Goal: Find specific fact: Find specific fact

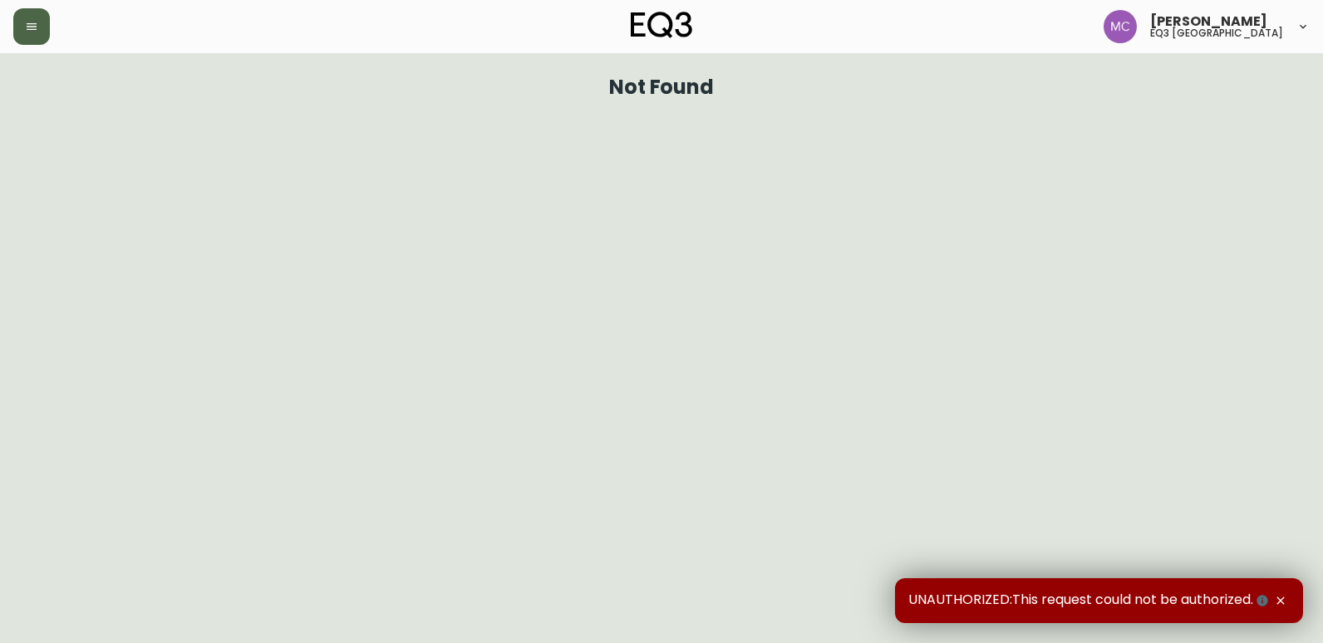
click at [13, 22] on button "button" at bounding box center [31, 26] width 37 height 37
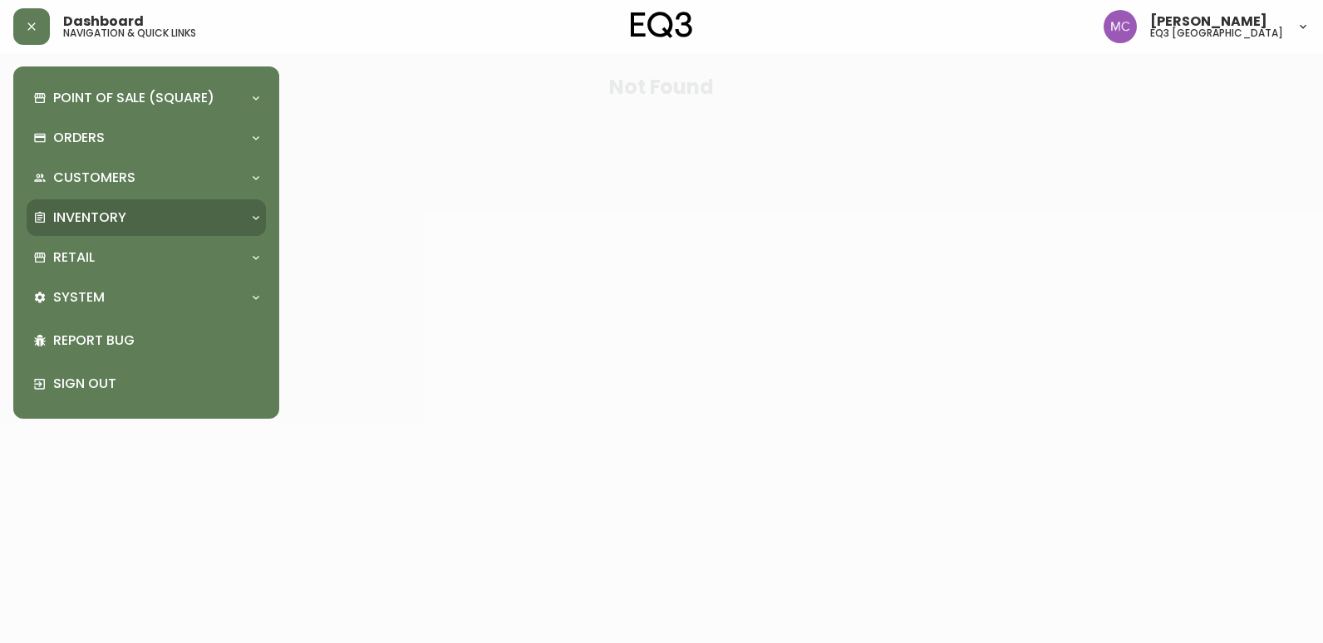
click at [137, 217] on div "Inventory" at bounding box center [137, 218] width 209 height 18
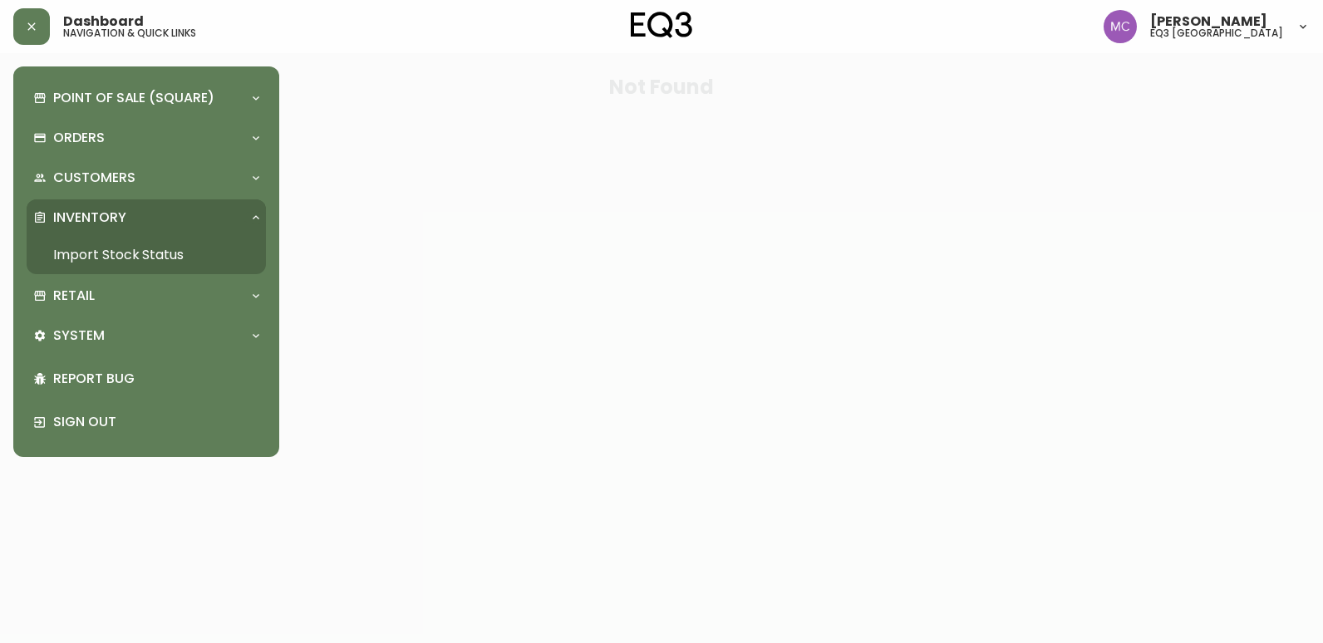
click at [111, 244] on link "Import Stock Status" at bounding box center [146, 255] width 239 height 38
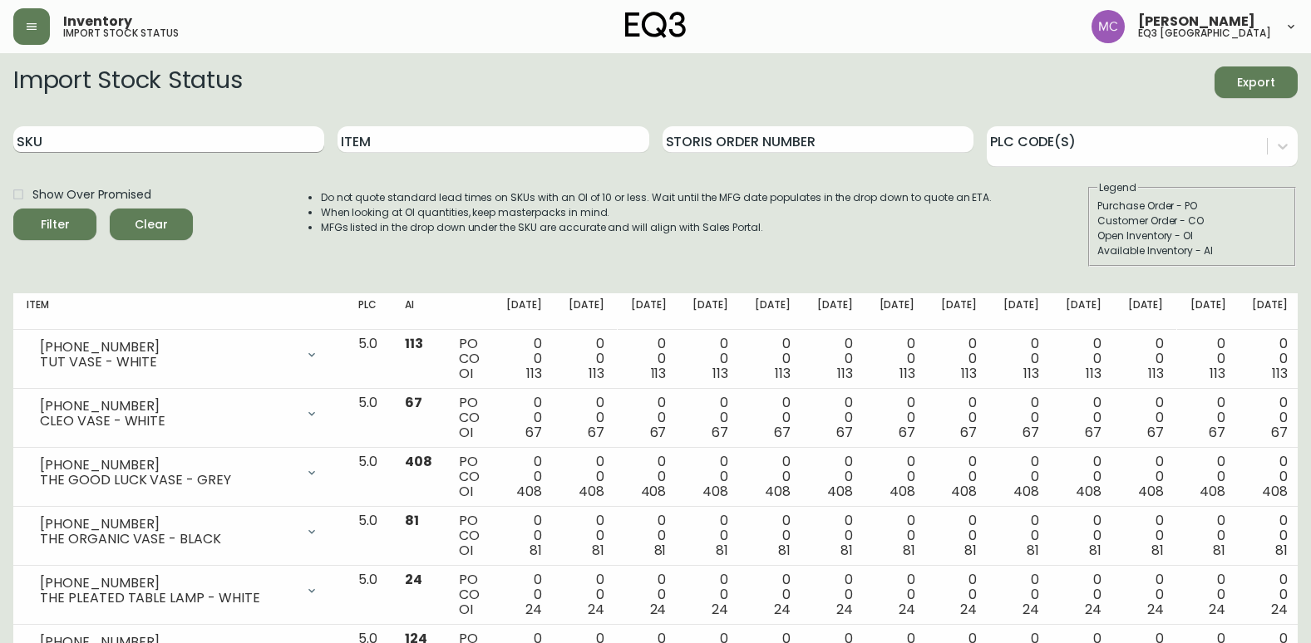
click at [195, 140] on input "SKU" at bounding box center [168, 139] width 311 height 27
paste input "[PHONE_NUMBER]"
type input "[PHONE_NUMBER]"
click at [13, 209] on button "Filter" at bounding box center [54, 225] width 83 height 32
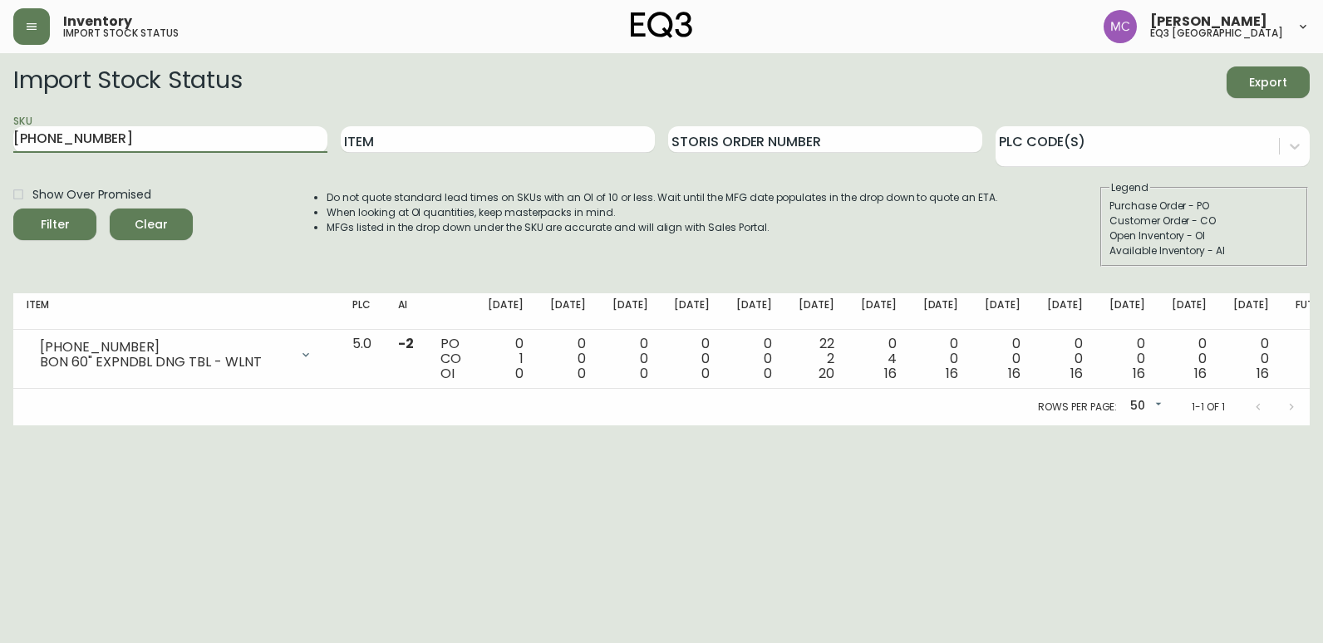
click at [0, 314] on html "Inventory import stock status [PERSON_NAME] eq3 [GEOGRAPHIC_DATA] Import Stock …" at bounding box center [661, 213] width 1323 height 426
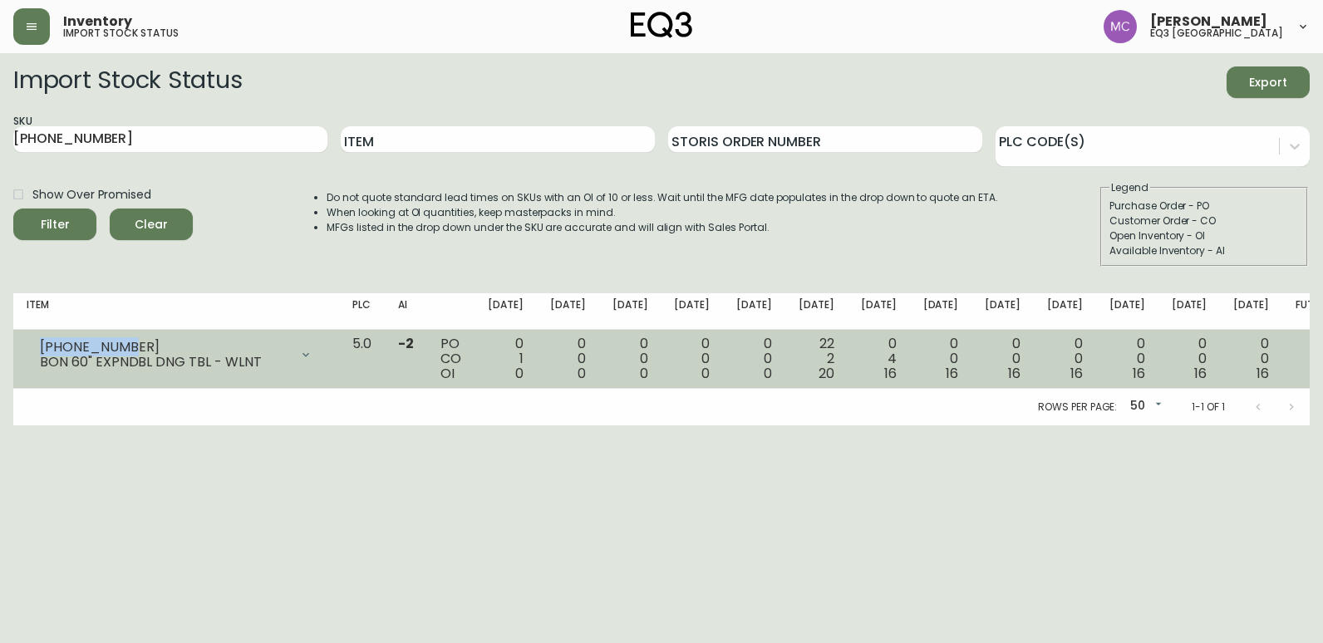
drag, startPoint x: 120, startPoint y: 347, endPoint x: 36, endPoint y: 347, distance: 83.9
click at [36, 347] on div "[PHONE_NUMBER] BON 60" EXPNDBL DNG TBL - WLNT" at bounding box center [176, 355] width 299 height 37
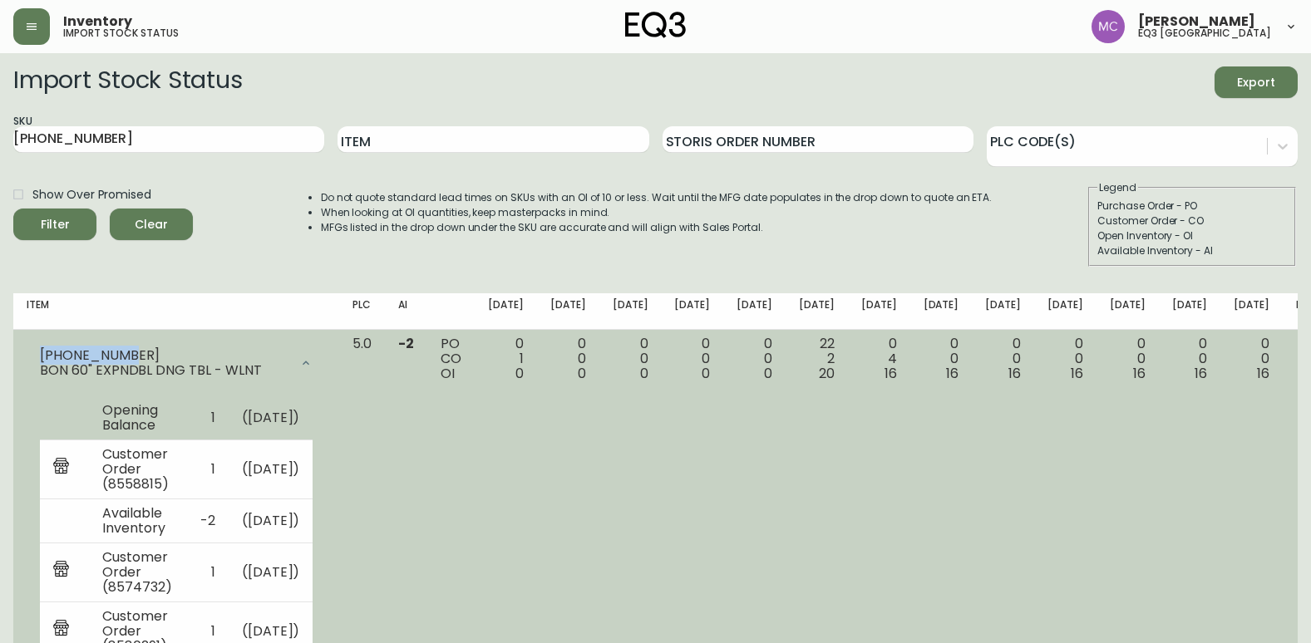
copy div "[PHONE_NUMBER]"
